Goal: Use online tool/utility: Utilize a website feature to perform a specific function

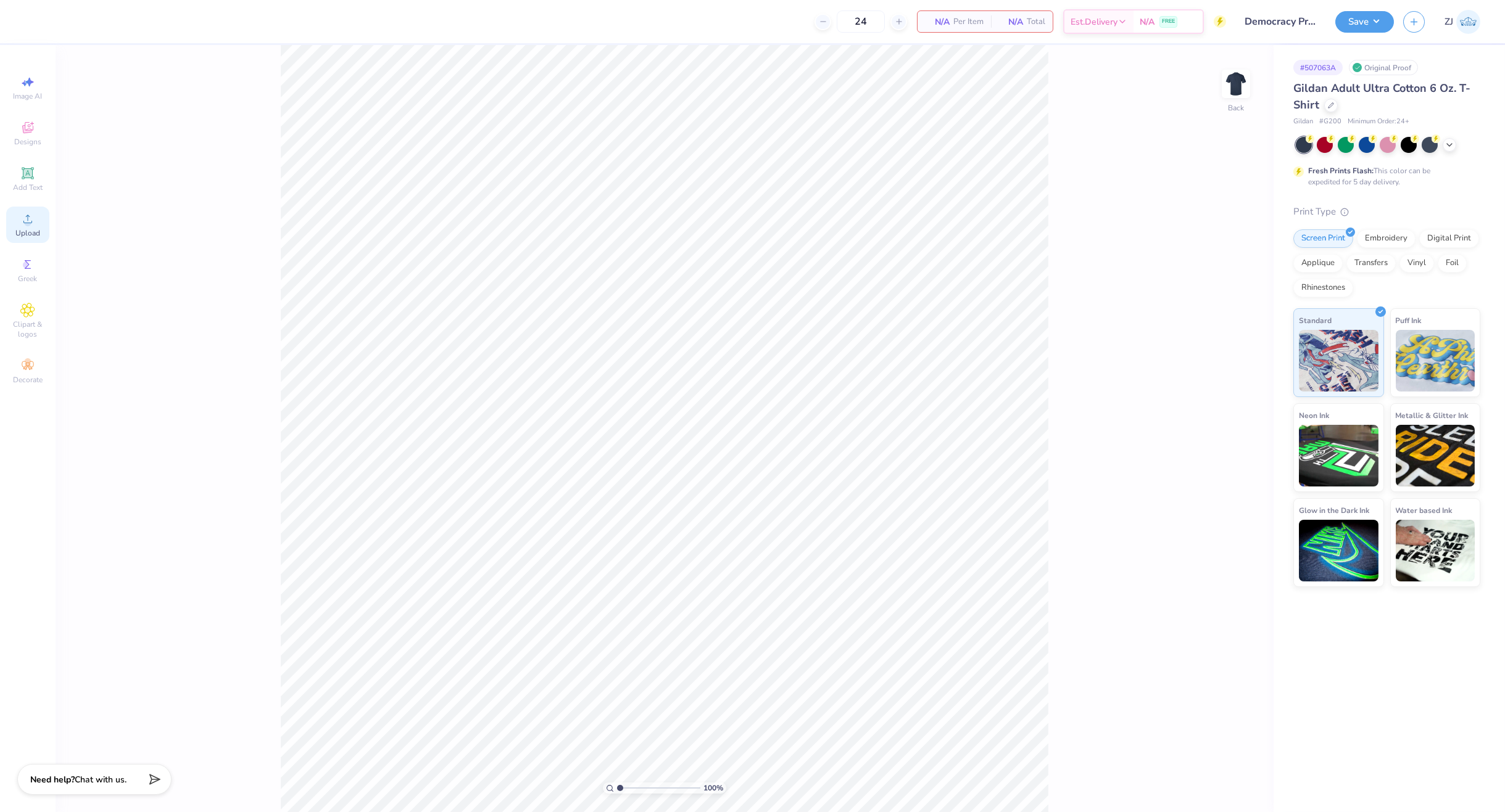
click at [43, 220] on div "Upload" at bounding box center [28, 225] width 43 height 37
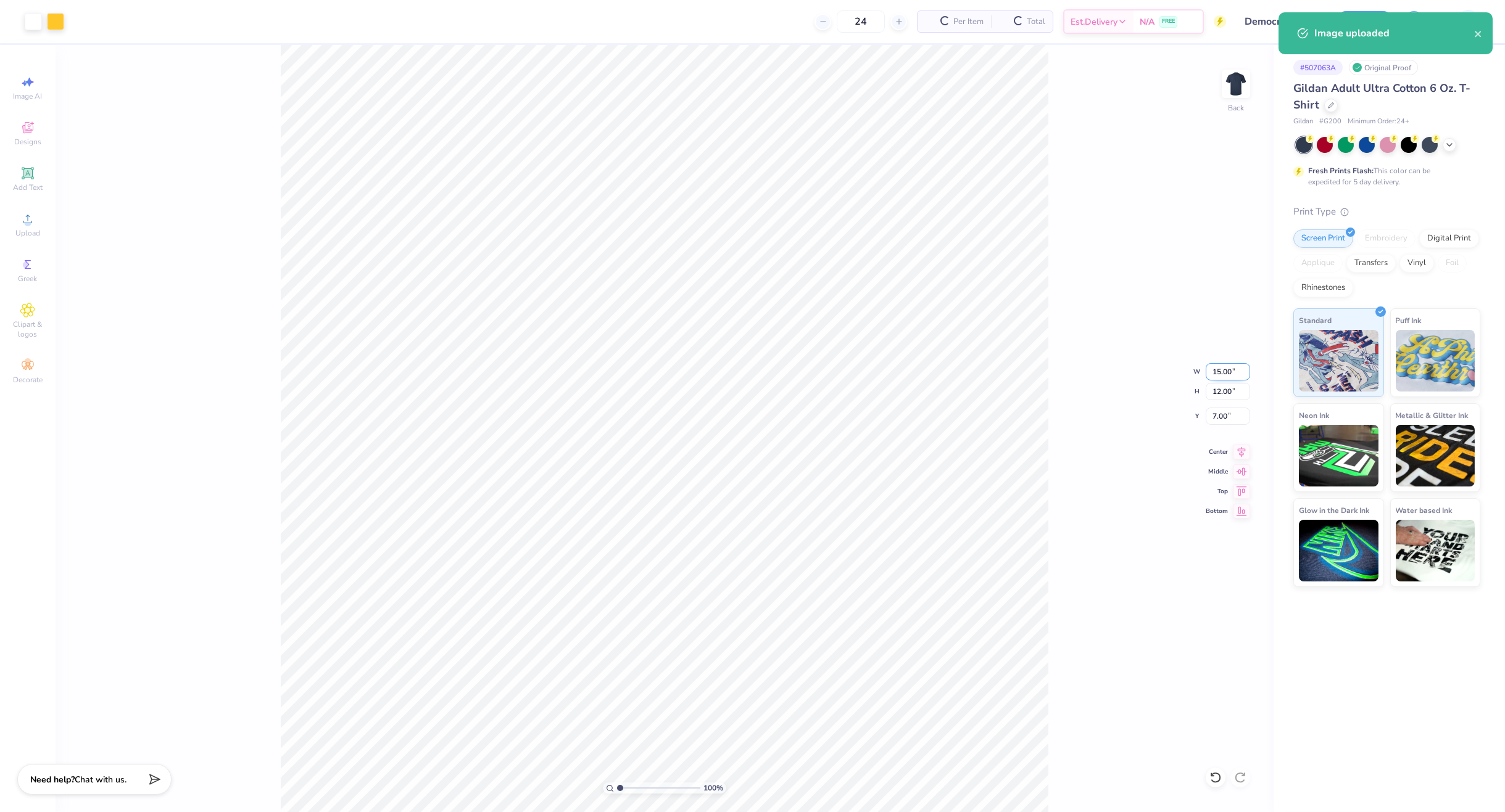
click at [1234, 363] on input "15.00" at bounding box center [1228, 372] width 45 height 18
click at [1234, 369] on input "15.00" at bounding box center [1228, 372] width 45 height 18
type input "3.50"
type input "2.80"
type input "11.60"
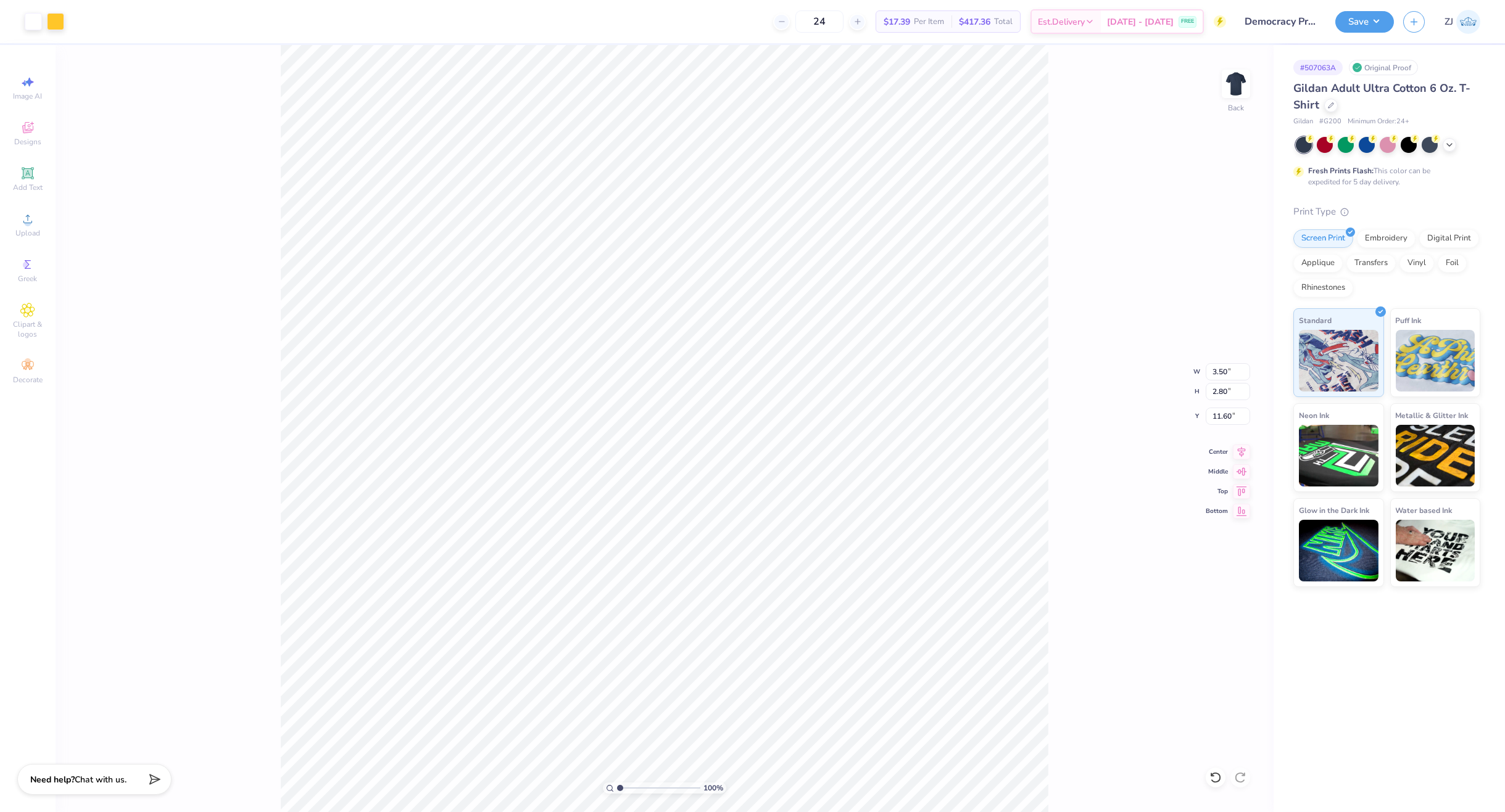
type input "3.00"
click at [1239, 76] on img at bounding box center [1236, 84] width 49 height 49
click at [24, 222] on circle at bounding box center [28, 223] width 7 height 7
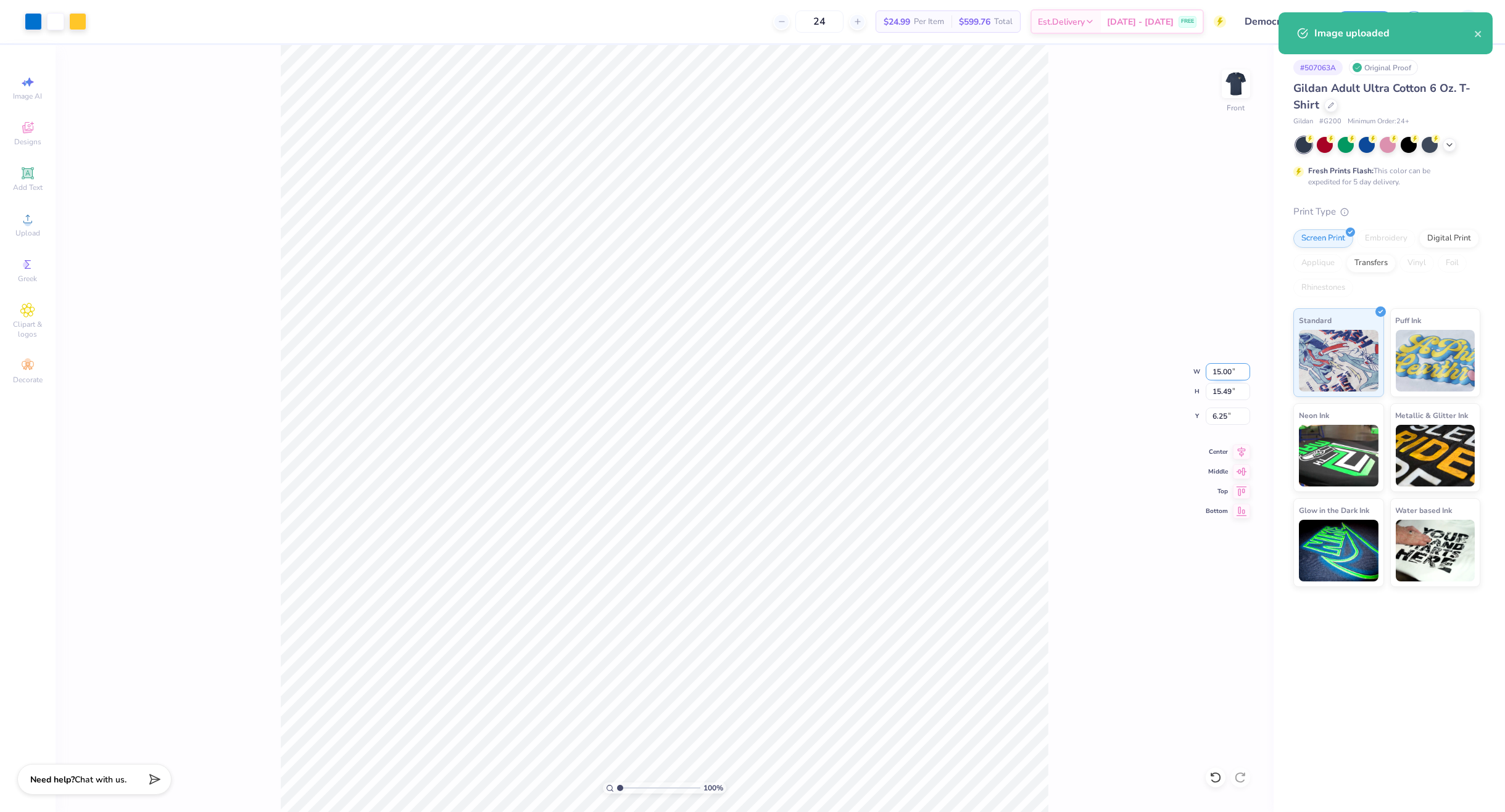
click at [1224, 368] on input "15.00" at bounding box center [1228, 372] width 45 height 18
type input "12.00"
type input "12.40"
click at [1224, 418] on input "7.80" at bounding box center [1228, 416] width 45 height 18
type input "3.00"
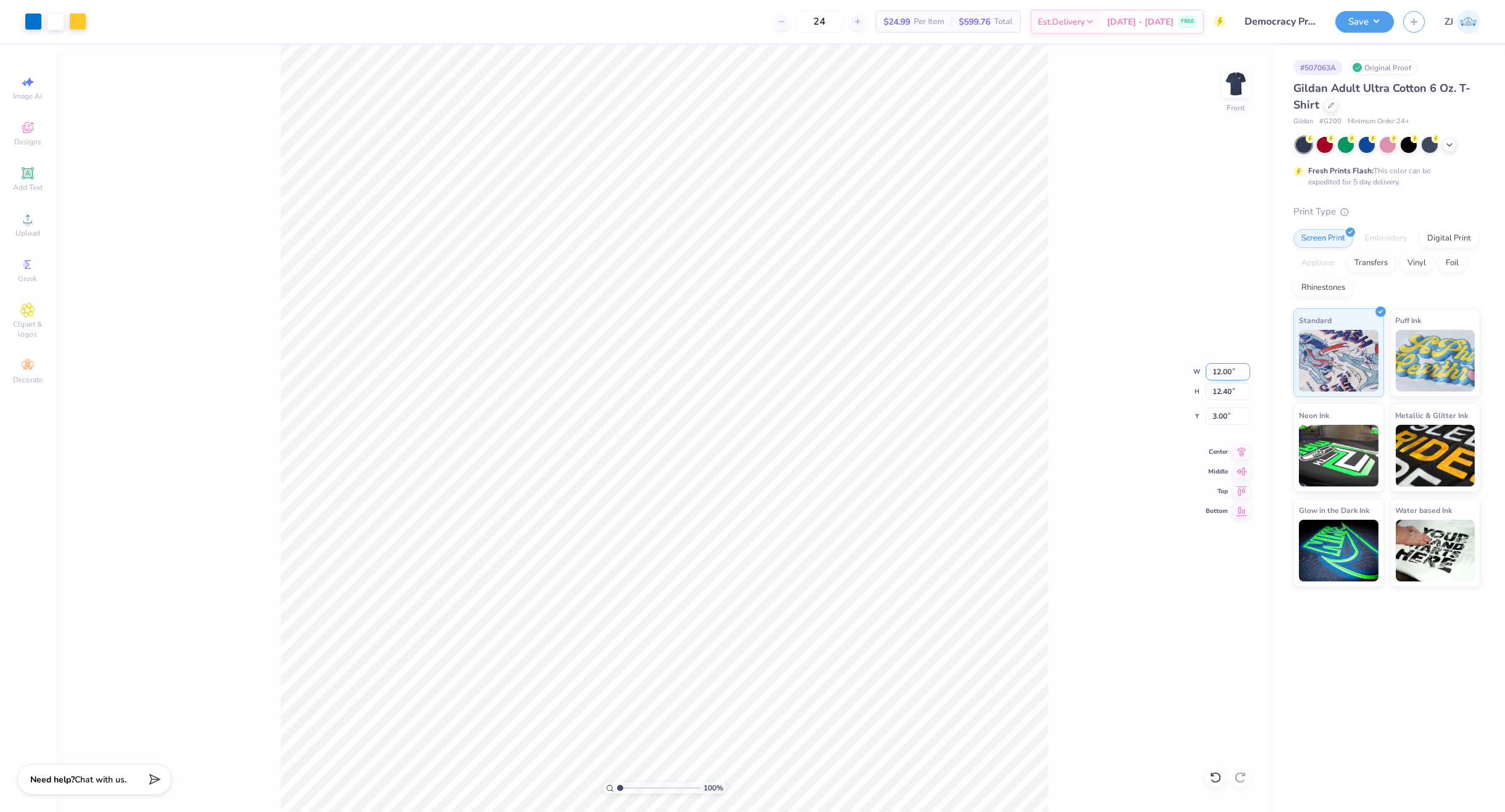
click at [1234, 375] on input "12.00" at bounding box center [1228, 372] width 45 height 18
type input "11.00"
type input "11.36"
type input "3.52"
click at [1221, 416] on input "3.49" at bounding box center [1228, 416] width 45 height 18
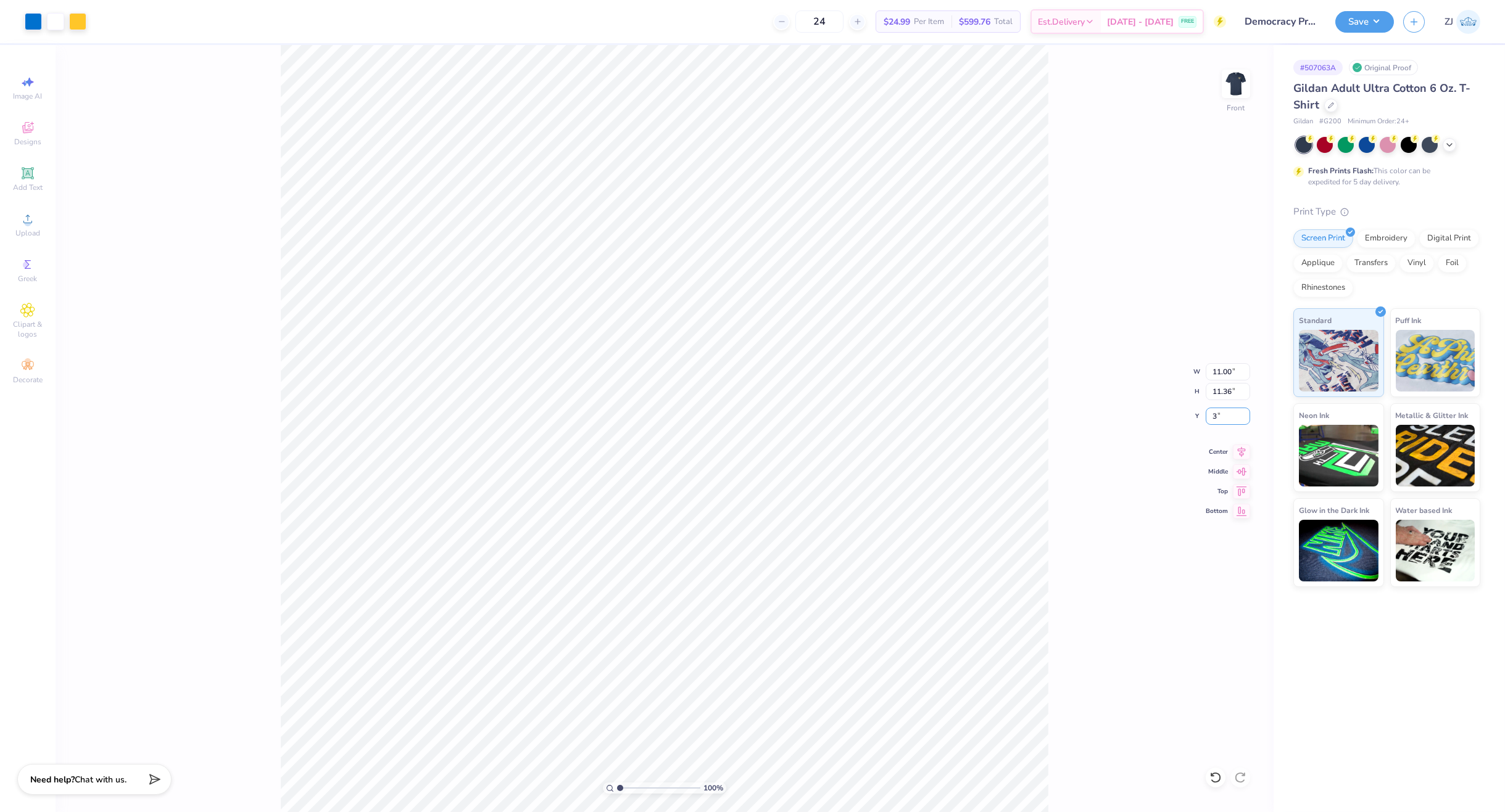
type input "3.00"
click at [1370, 16] on button "Save" at bounding box center [1364, 20] width 59 height 22
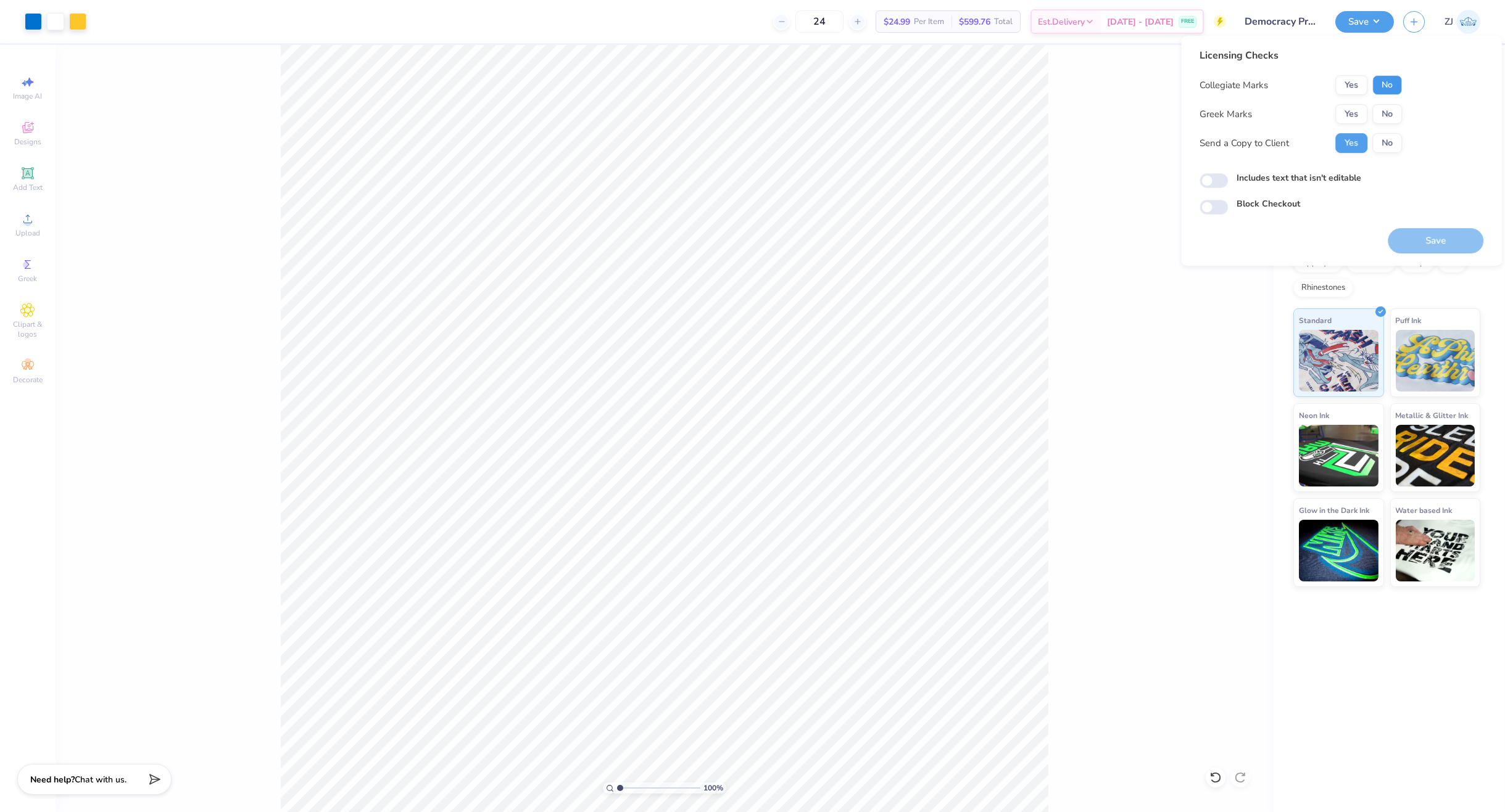
click at [1390, 81] on button "No" at bounding box center [1387, 85] width 30 height 20
click at [1394, 112] on button "No" at bounding box center [1387, 114] width 30 height 20
click at [1206, 179] on input "Includes text that isn't editable" at bounding box center [1213, 181] width 28 height 15
checkbox input "true"
click at [1399, 235] on button "Save" at bounding box center [1435, 241] width 95 height 25
